Goal: Entertainment & Leisure: Consume media (video, audio)

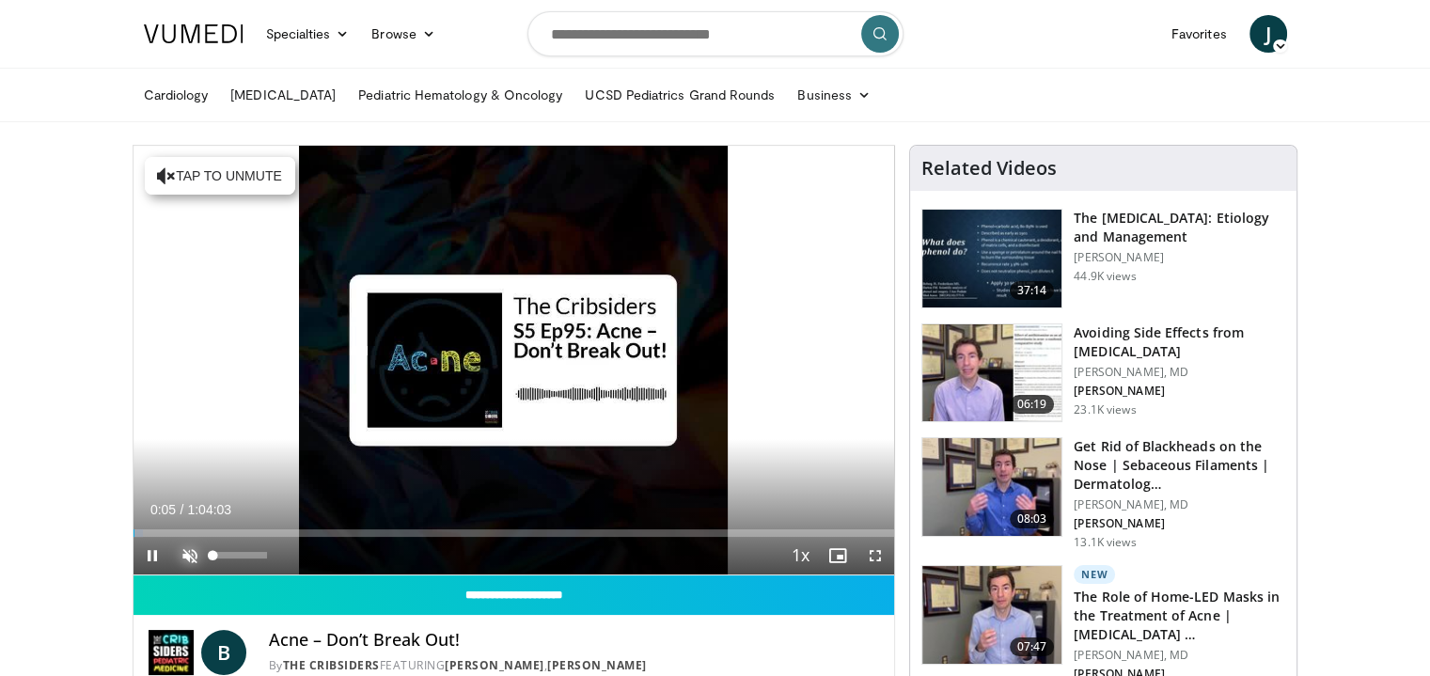
click at [187, 554] on span "Video Player" at bounding box center [190, 556] width 38 height 38
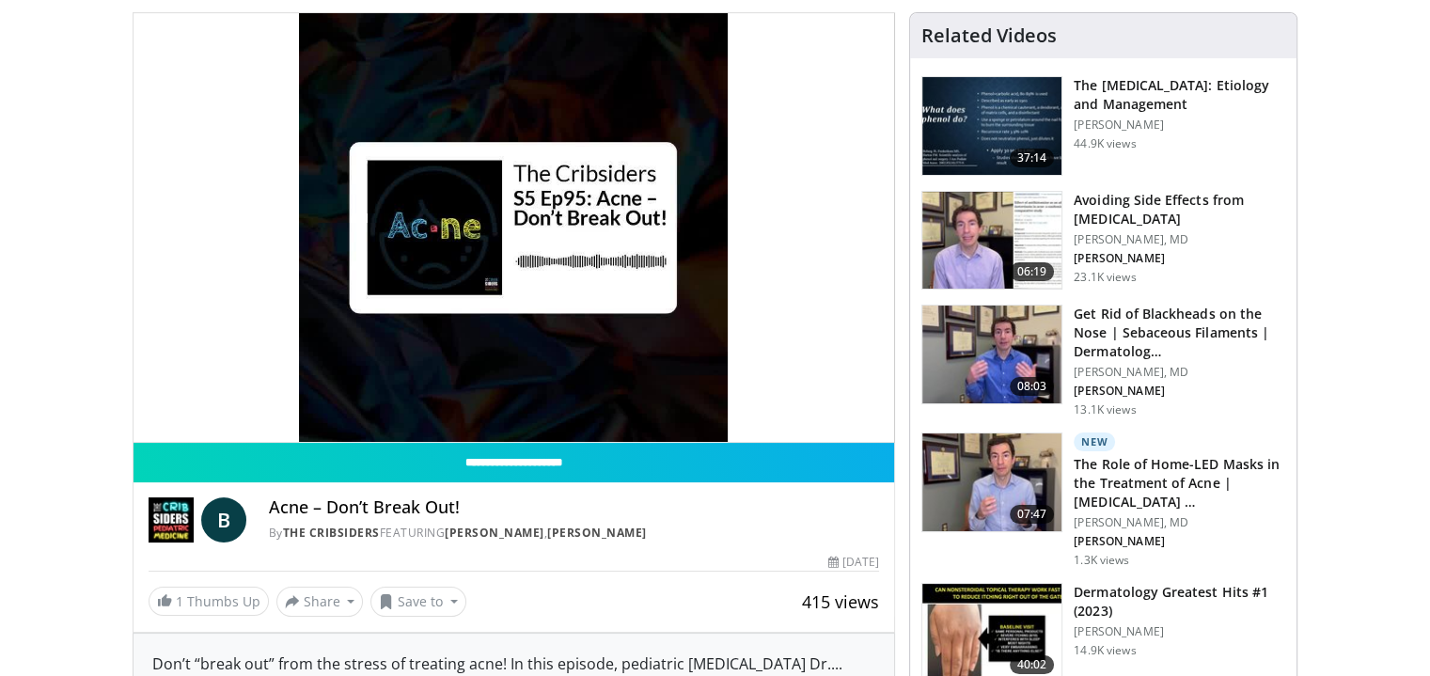
scroll to position [126, 0]
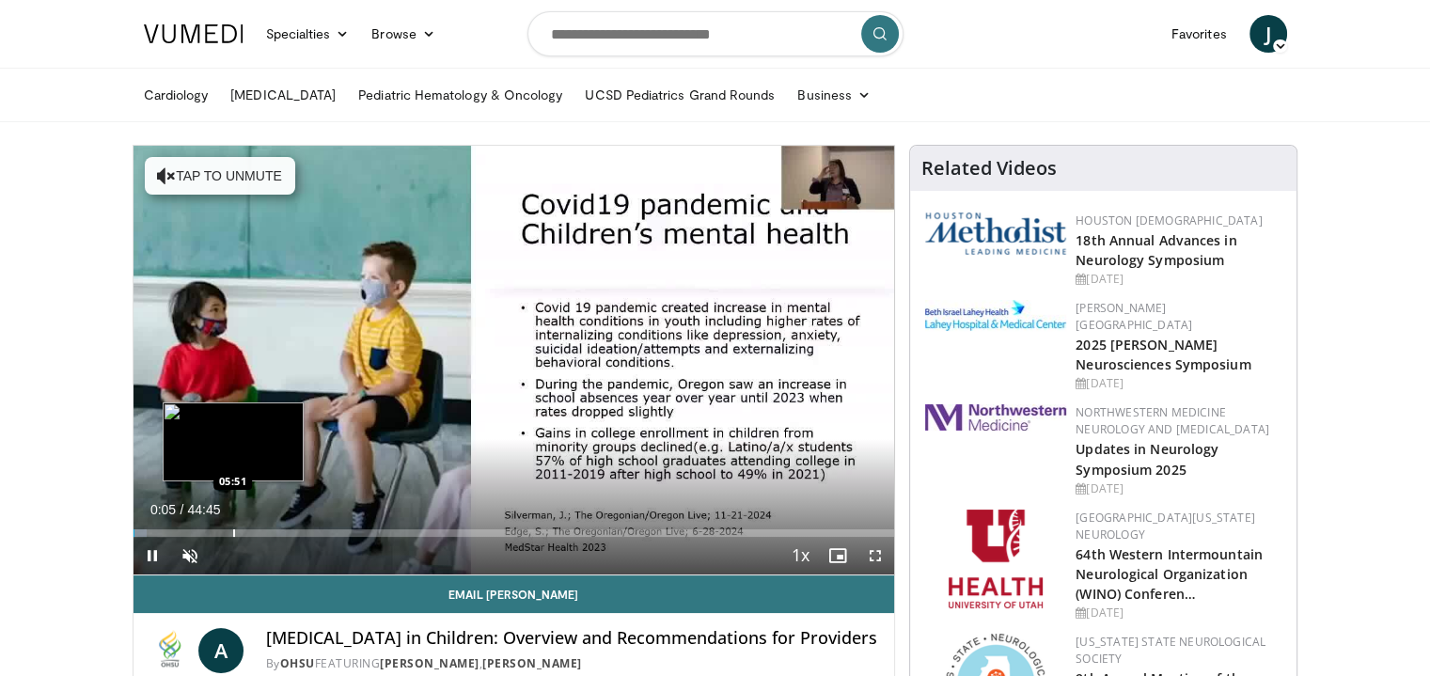
click at [232, 524] on div "Loaded : 1.84% 00:05 05:51" at bounding box center [515, 528] width 762 height 18
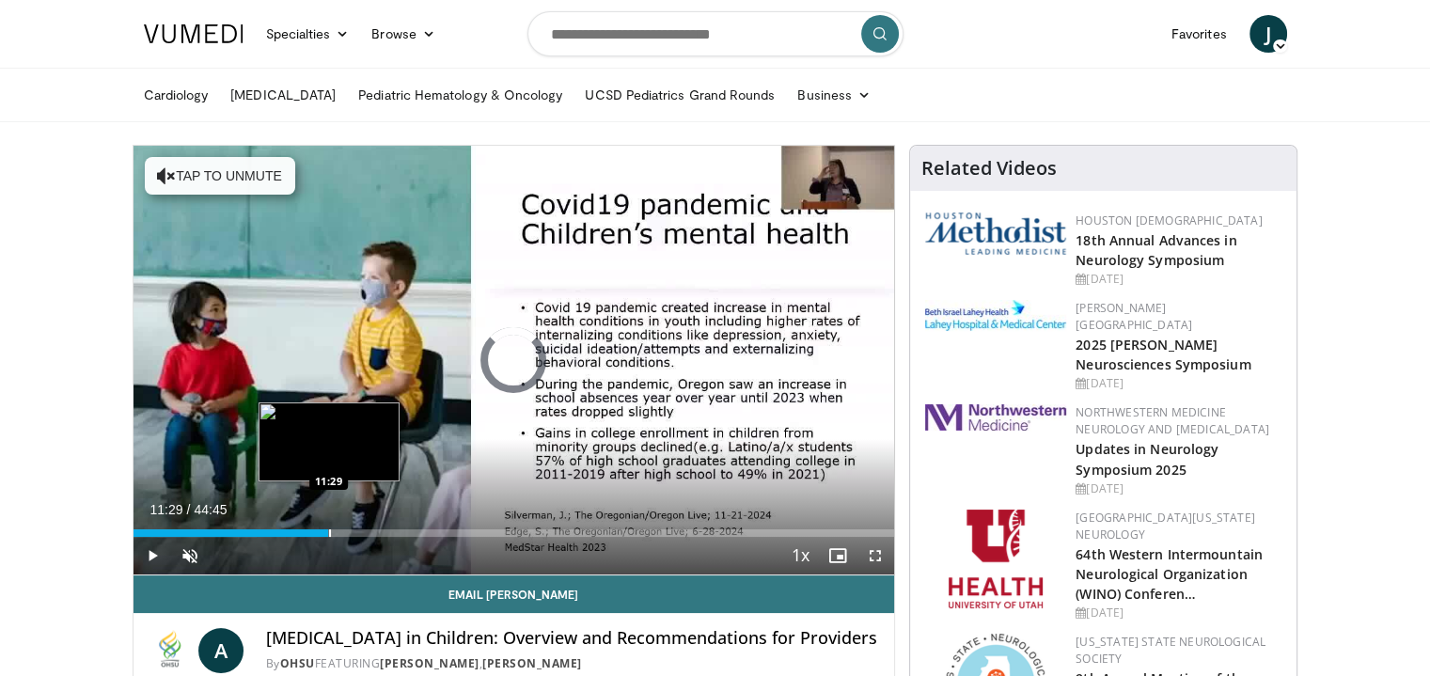
click at [329, 532] on div "Progress Bar" at bounding box center [330, 533] width 2 height 8
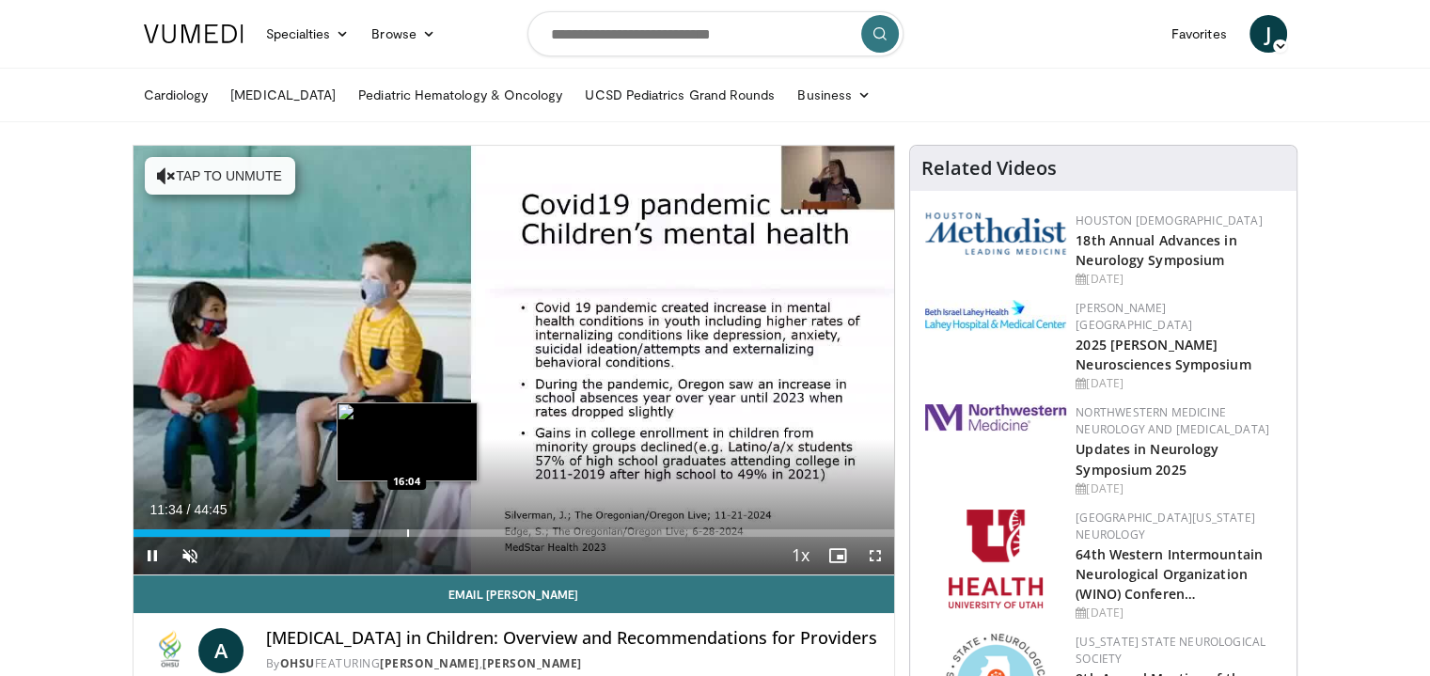
click at [407, 530] on div "Progress Bar" at bounding box center [408, 533] width 2 height 8
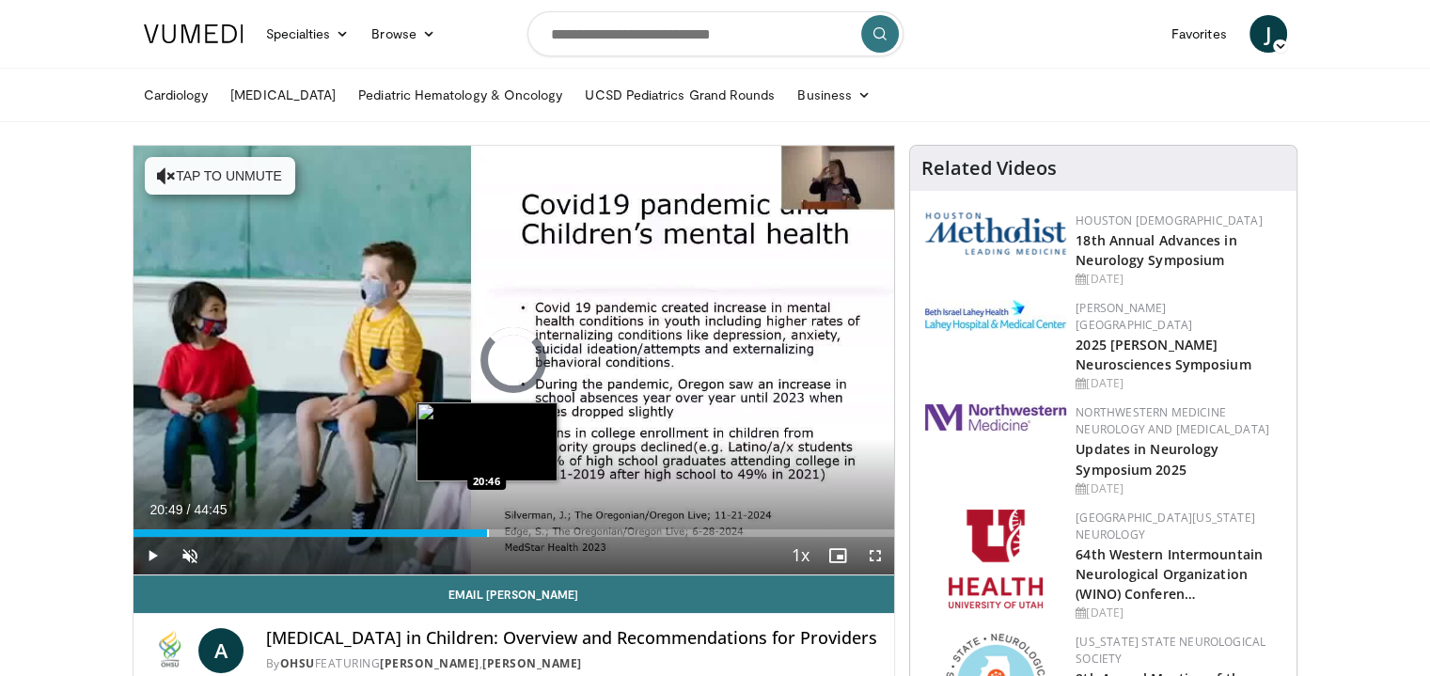
click at [487, 533] on div "Progress Bar" at bounding box center [488, 533] width 2 height 8
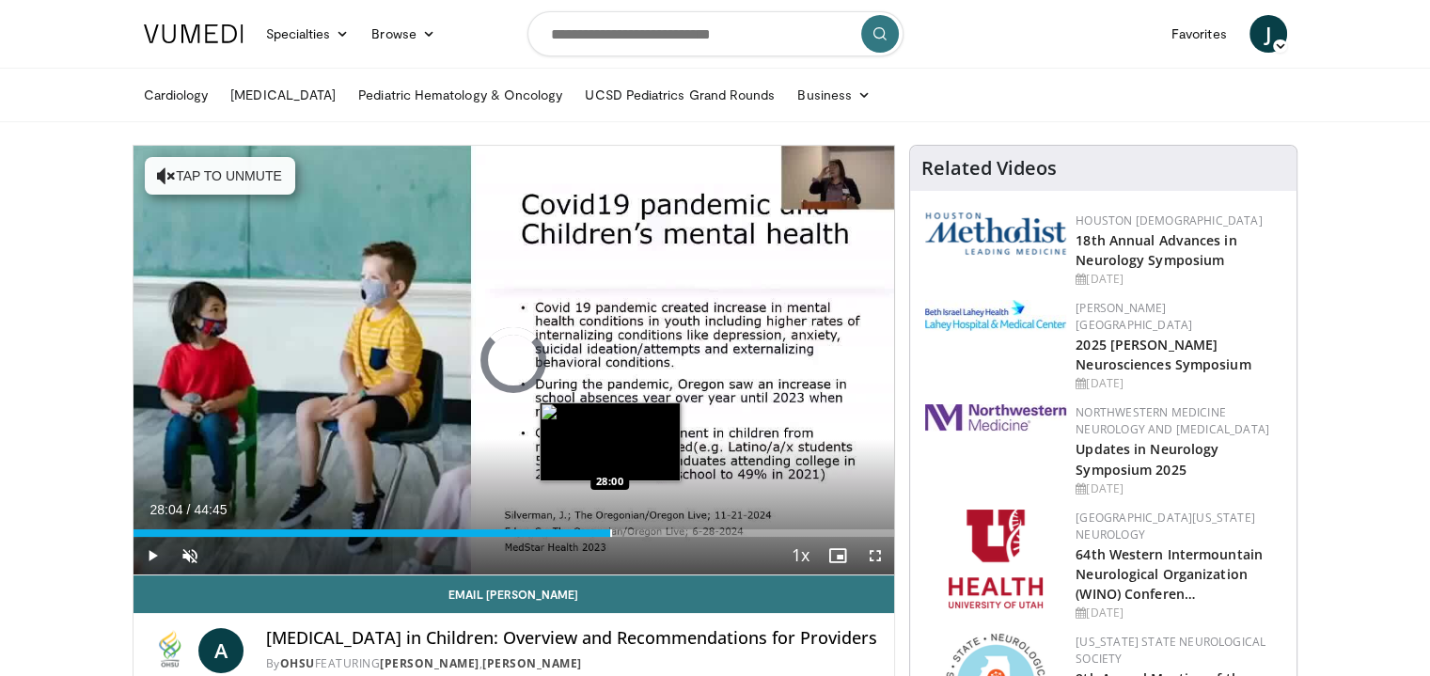
click at [610, 531] on div "Progress Bar" at bounding box center [611, 533] width 2 height 8
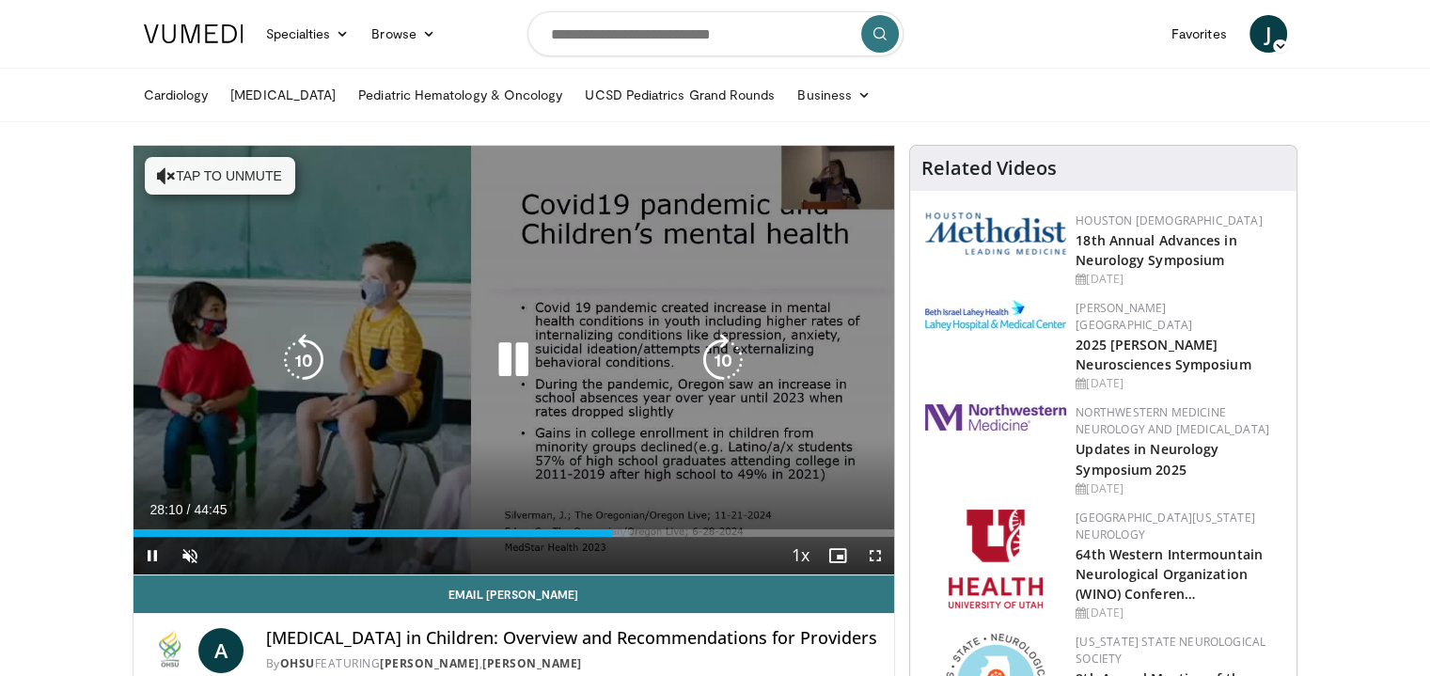
click at [596, 517] on div "Current Time 28:10 / Duration 44:45" at bounding box center [515, 509] width 762 height 17
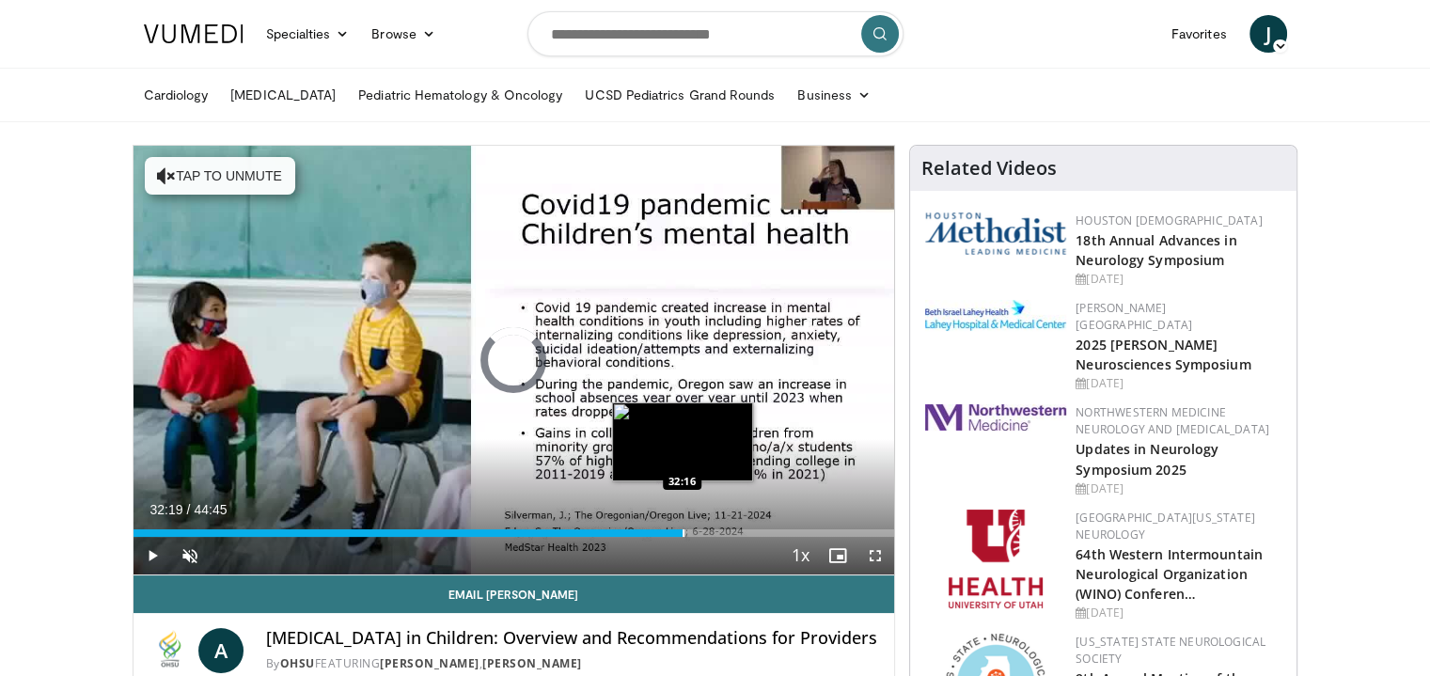
click at [683, 533] on div "Progress Bar" at bounding box center [684, 533] width 2 height 8
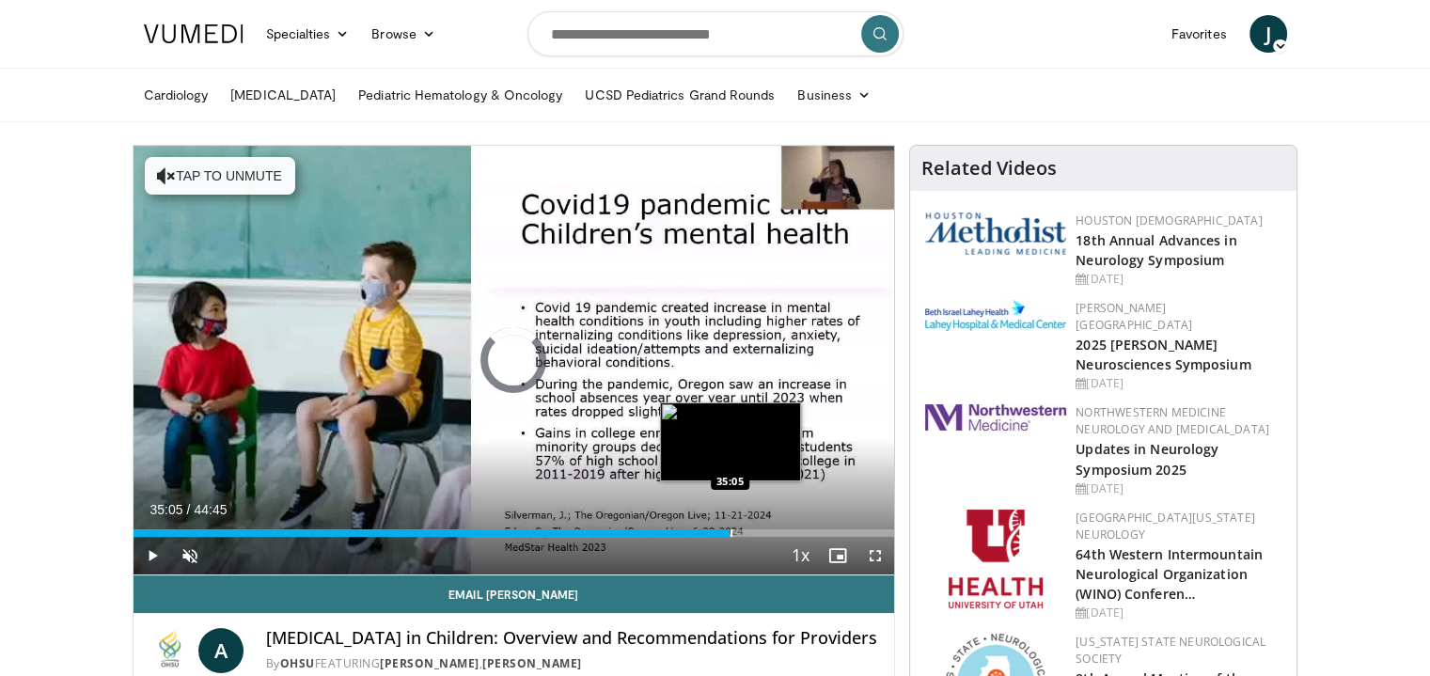
click at [731, 530] on div "Progress Bar" at bounding box center [732, 533] width 2 height 8
click at [715, 528] on video-js "**********" at bounding box center [515, 361] width 762 height 430
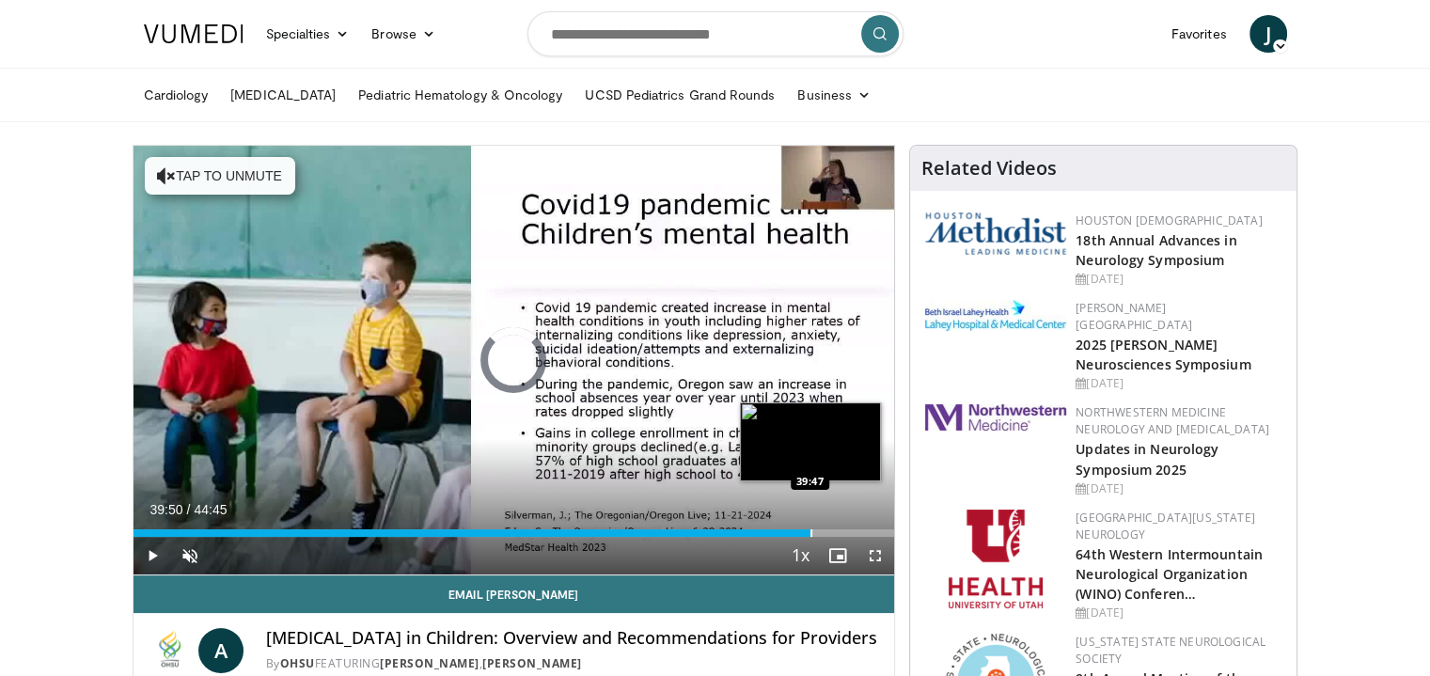
click at [811, 529] on div "Progress Bar" at bounding box center [812, 533] width 2 height 8
click at [859, 529] on div "Progress Bar" at bounding box center [860, 533] width 2 height 8
